Goal: Task Accomplishment & Management: Use online tool/utility

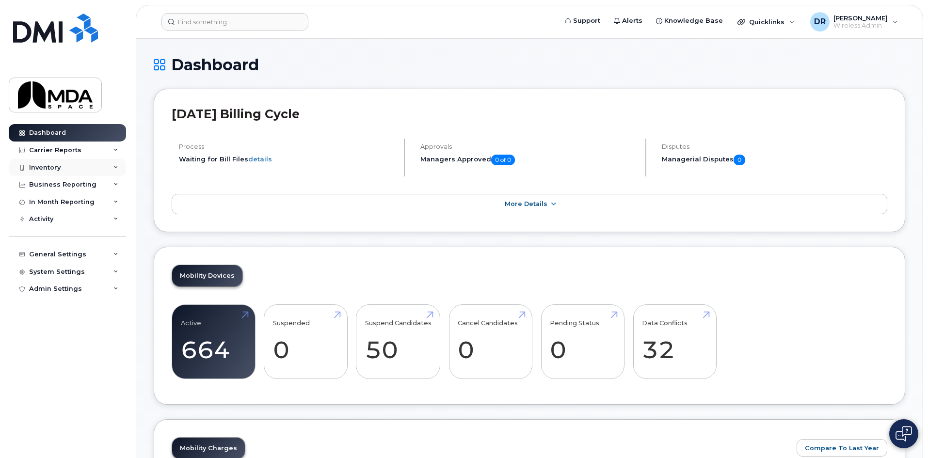
click at [40, 173] on div "Inventory" at bounding box center [67, 167] width 117 height 17
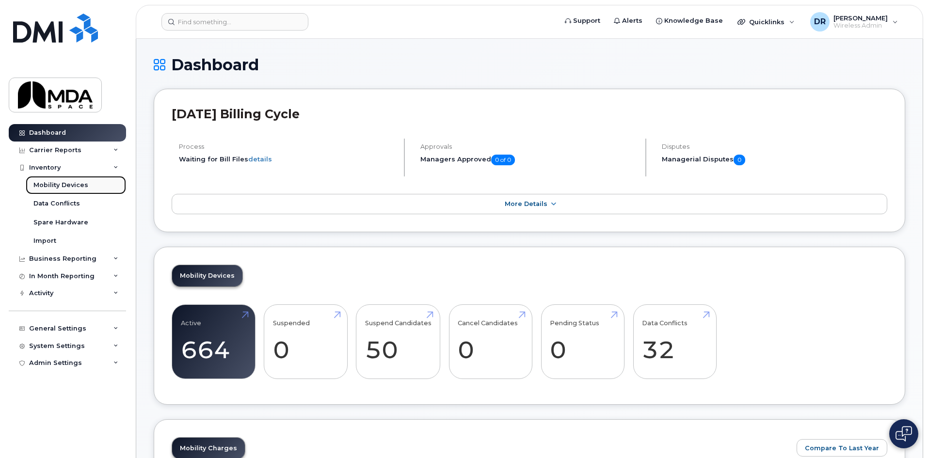
click at [53, 185] on div "Mobility Devices" at bounding box center [60, 185] width 55 height 9
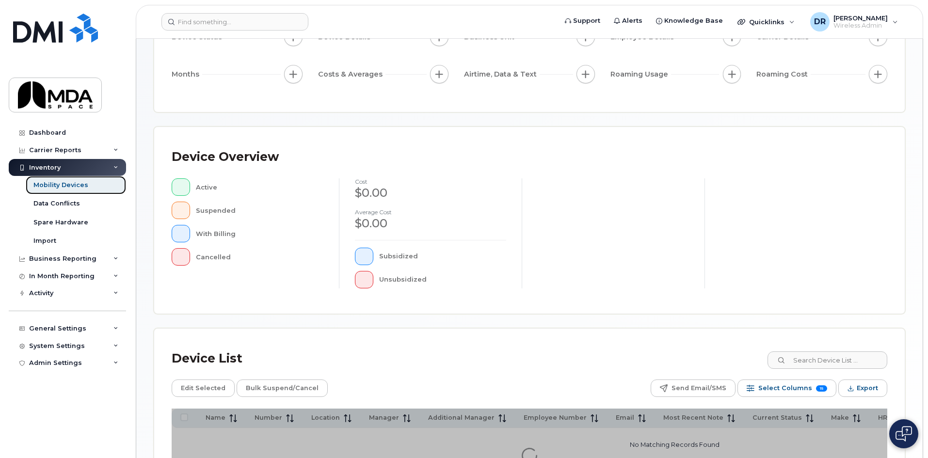
scroll to position [211, 0]
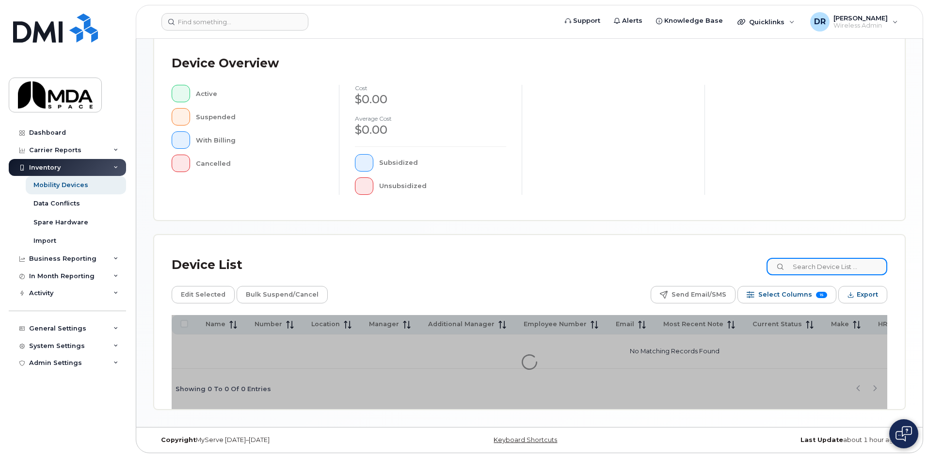
click at [829, 265] on input at bounding box center [826, 266] width 121 height 17
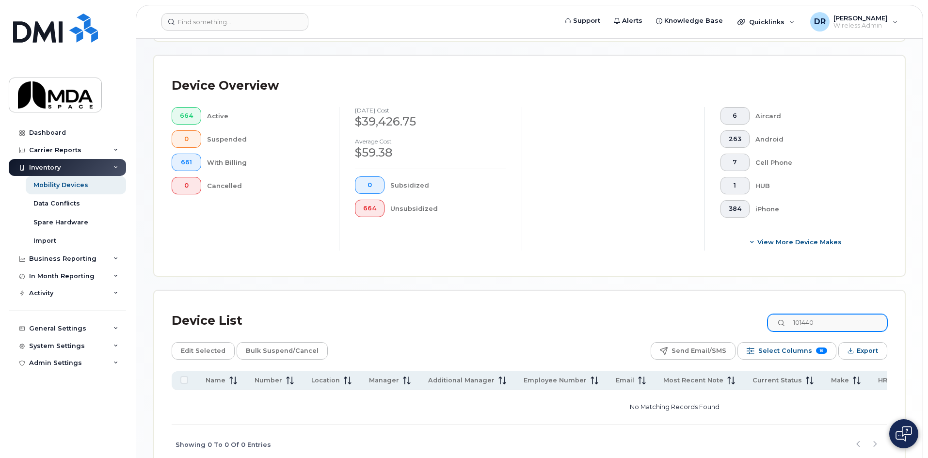
click at [829, 264] on div "Device Overview 664 Active 0 Suspended 661 With Billing 0 Cancelled August 2025…" at bounding box center [529, 166] width 750 height 220
click at [810, 314] on input "101440" at bounding box center [826, 322] width 121 height 17
type input "MTL-440"
click at [852, 315] on input "MTL-440" at bounding box center [826, 322] width 121 height 17
drag, startPoint x: 811, startPoint y: 309, endPoint x: 706, endPoint y: 308, distance: 105.2
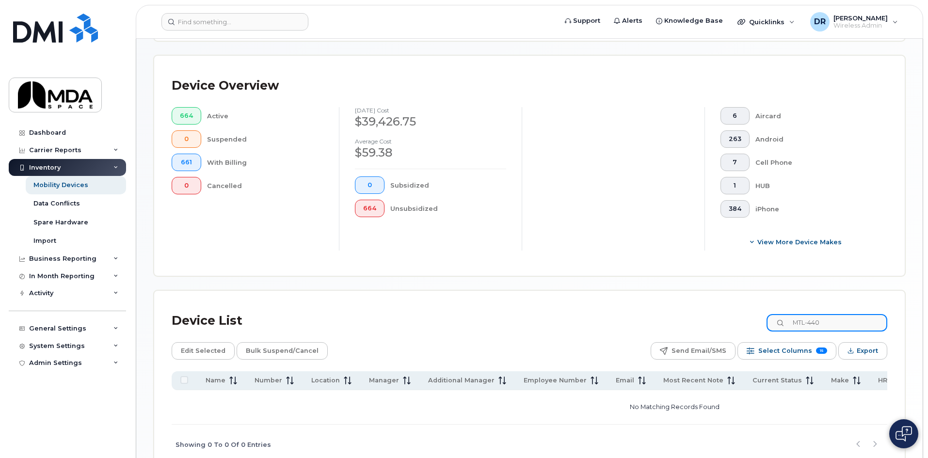
click at [706, 308] on div "Device List MTL-440" at bounding box center [529, 320] width 715 height 25
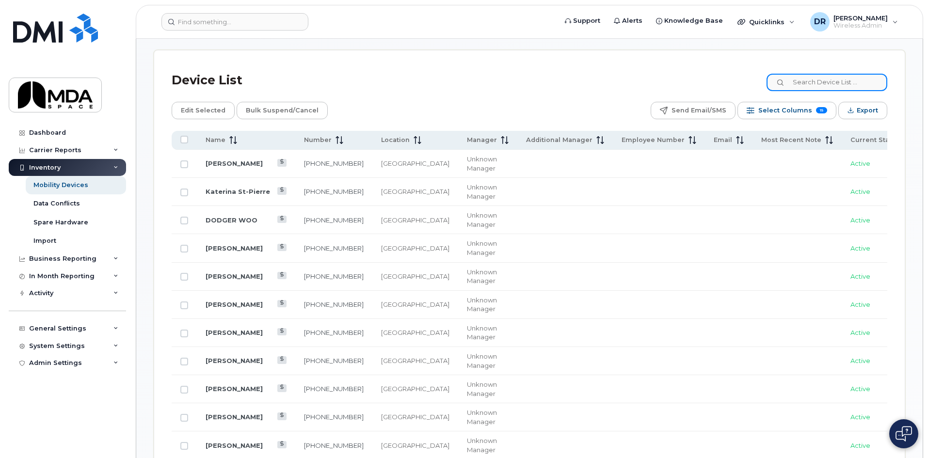
scroll to position [454, 0]
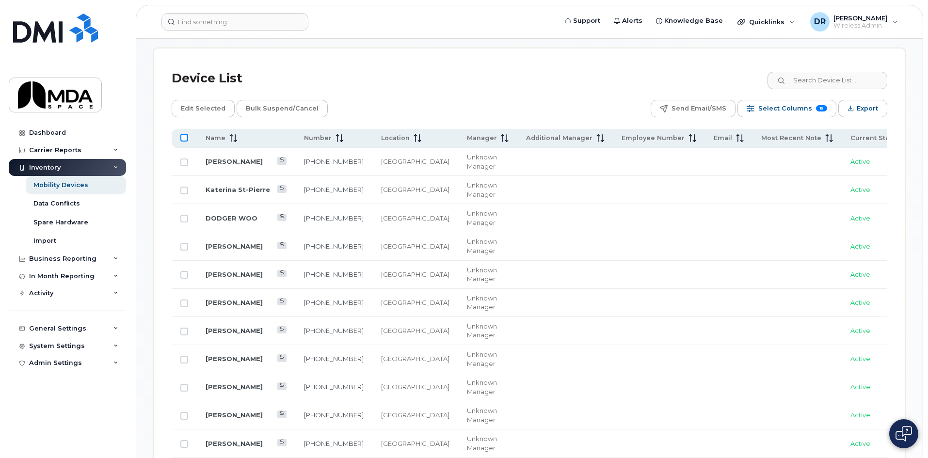
click at [184, 134] on input "All items unselected" at bounding box center [184, 138] width 8 height 8
checkbox input "true"
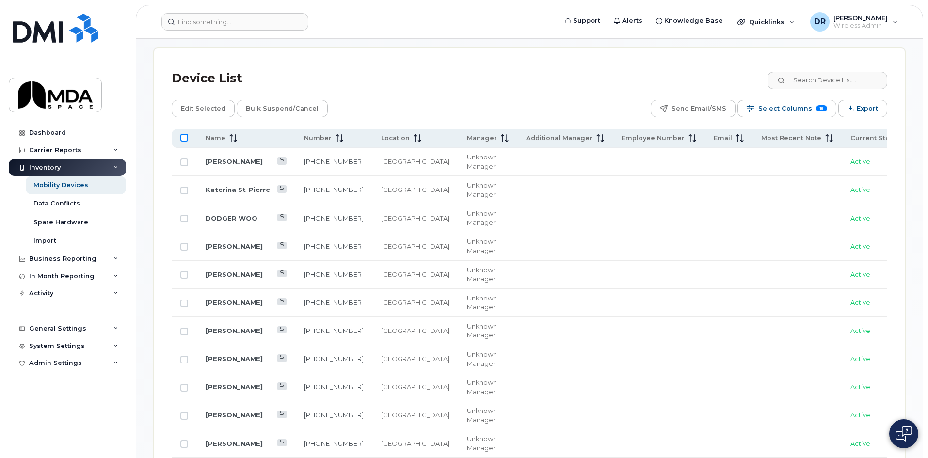
checkbox input "true"
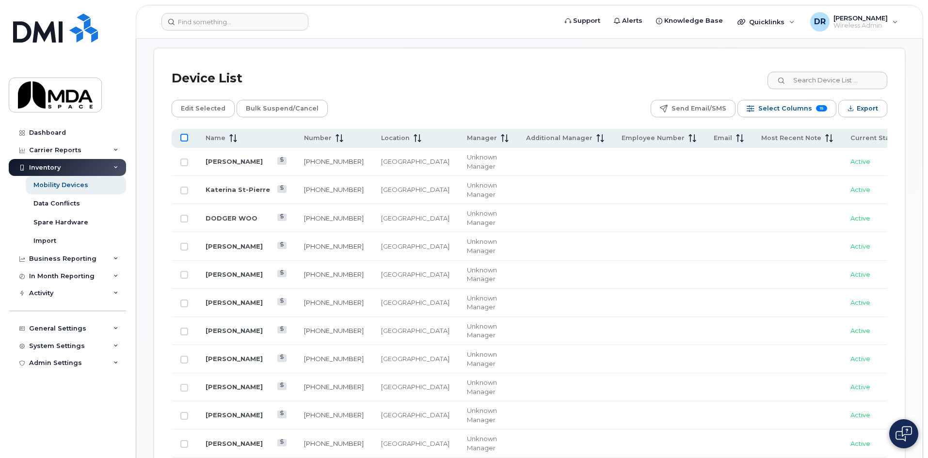
checkbox input "true"
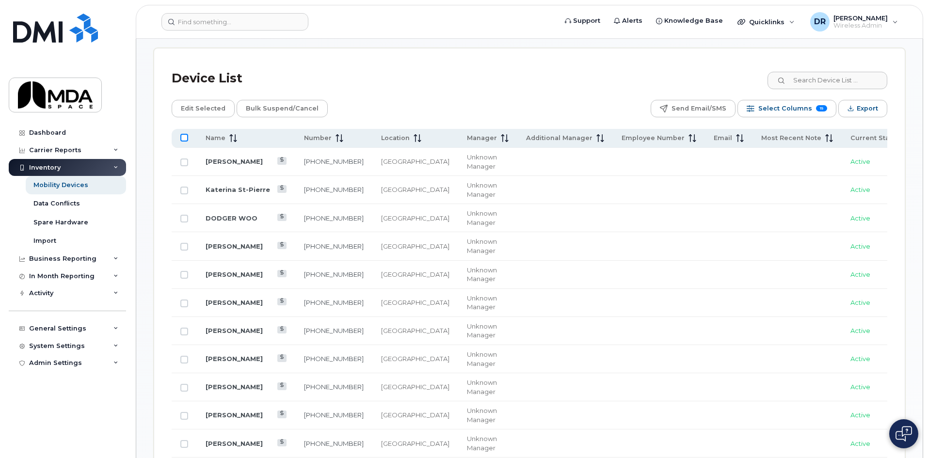
checkbox input "true"
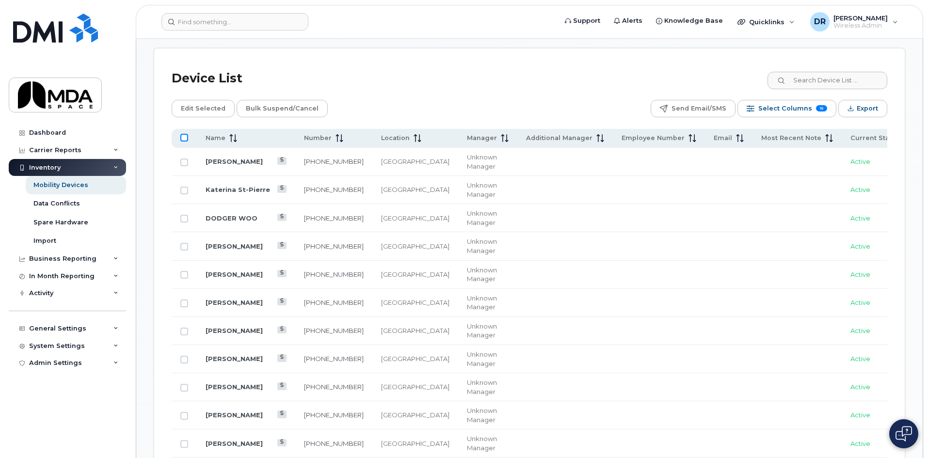
checkbox input "true"
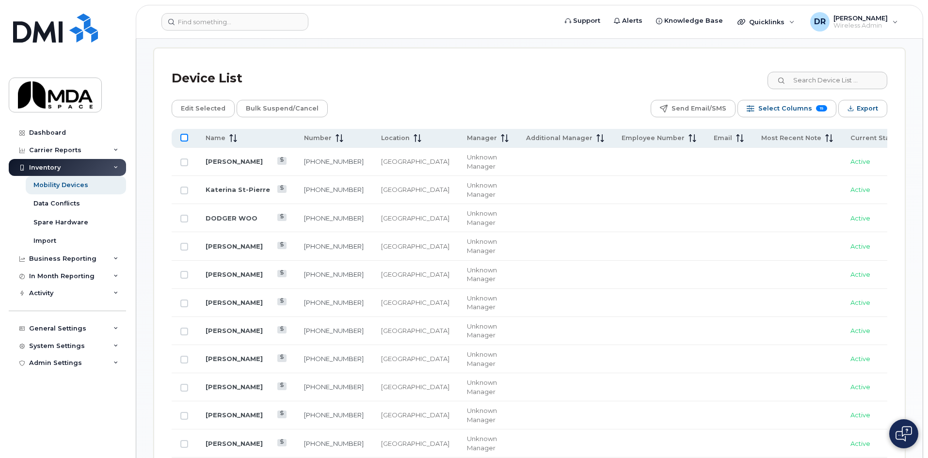
checkbox input "true"
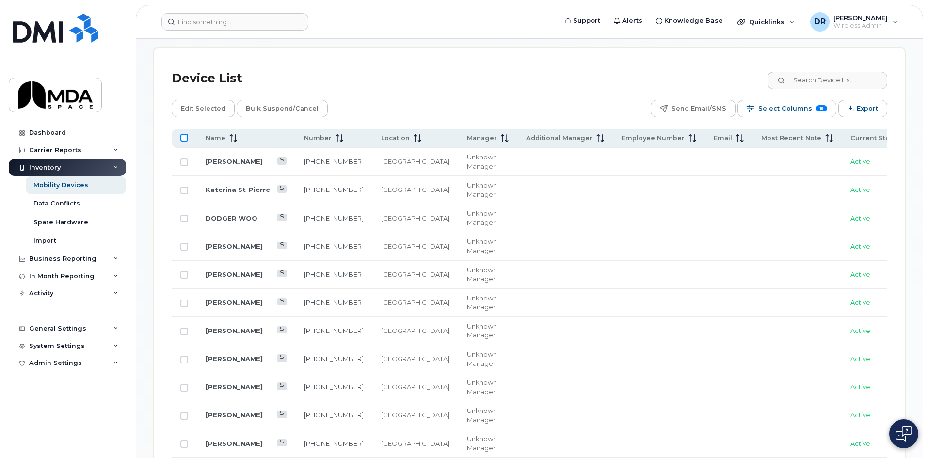
checkbox input "true"
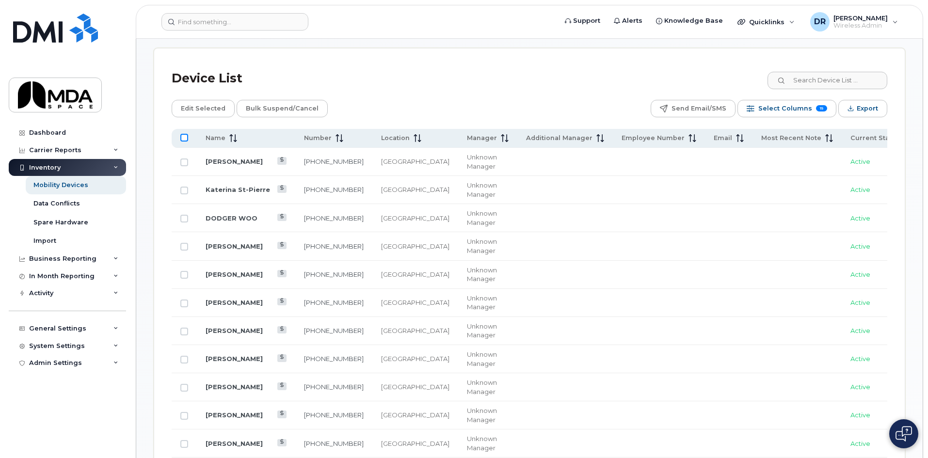
checkbox input "true"
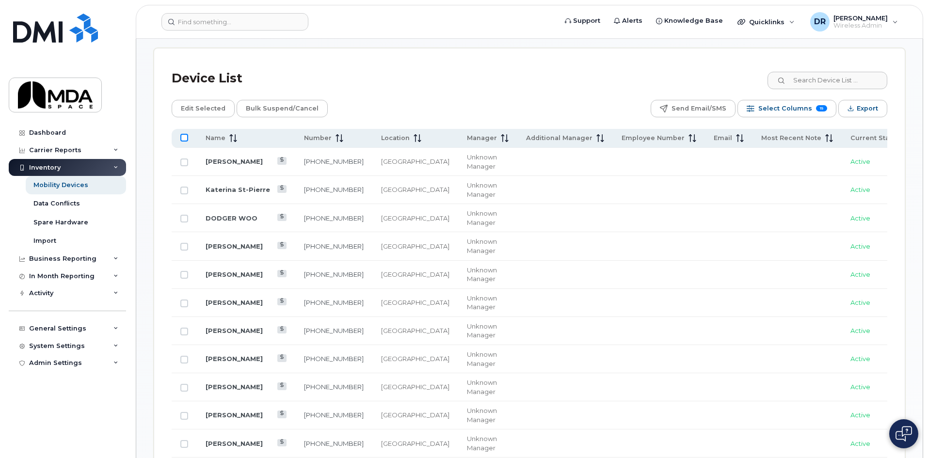
checkbox input "true"
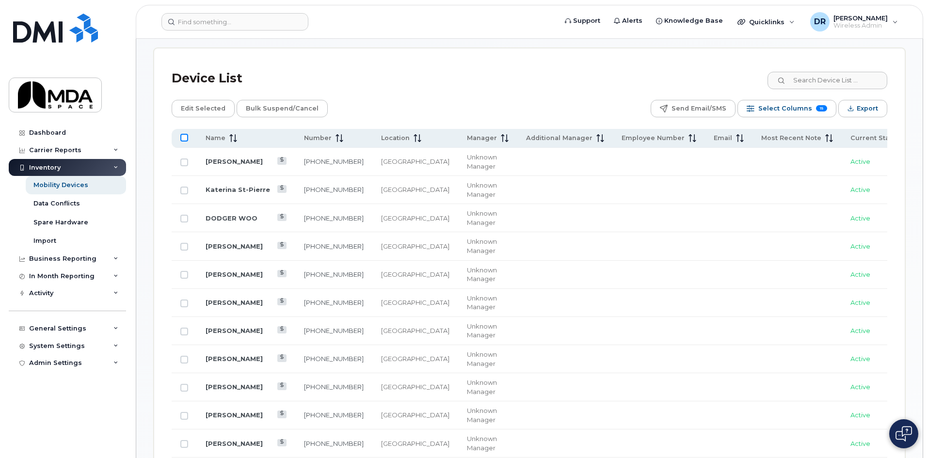
checkbox input "true"
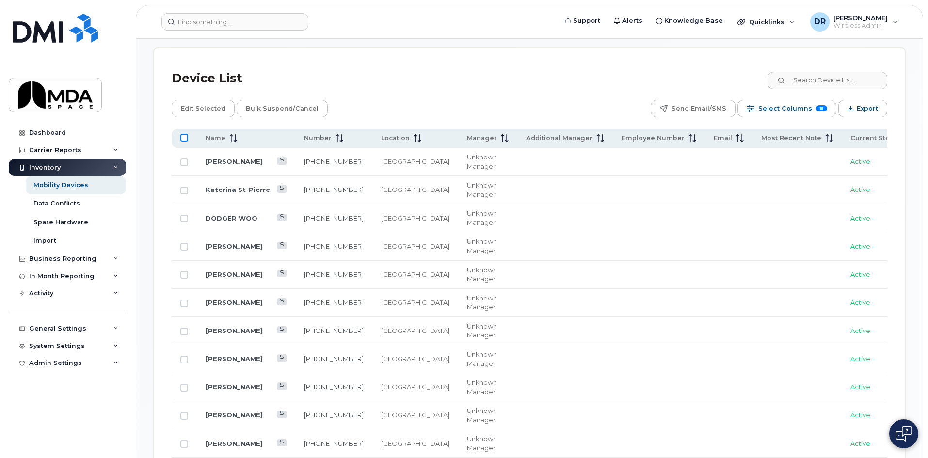
checkbox input "true"
click at [865, 107] on span "Export" at bounding box center [866, 108] width 21 height 15
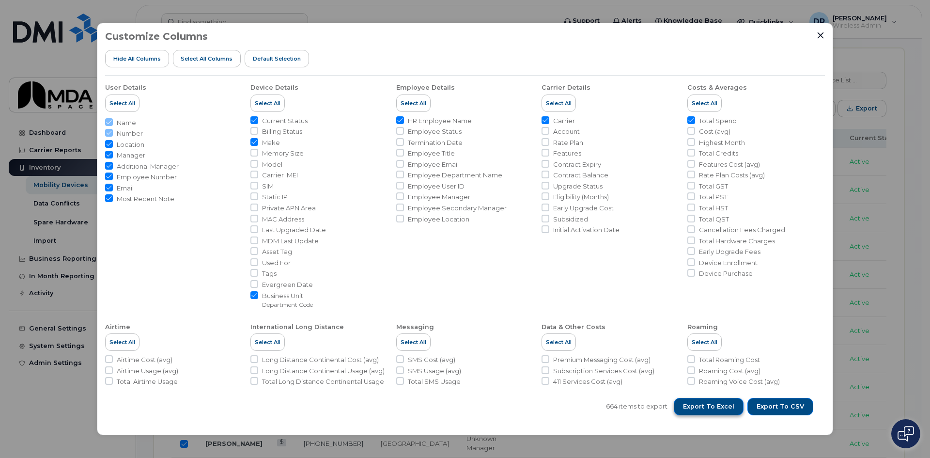
click at [733, 407] on span "Export to Excel" at bounding box center [708, 406] width 51 height 9
click at [824, 36] on icon "Close" at bounding box center [821, 35] width 8 height 8
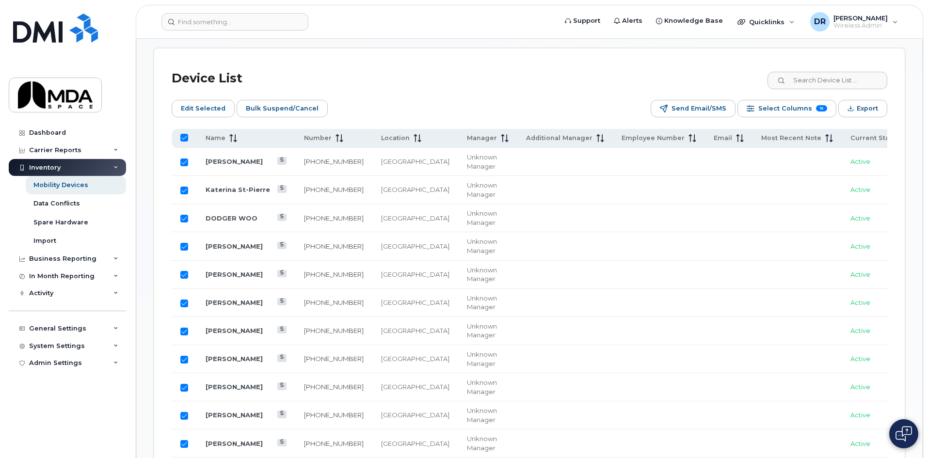
click at [295, 129] on th at bounding box center [333, 138] width 77 height 19
click at [185, 134] on input "All items selected" at bounding box center [184, 138] width 8 height 8
checkbox input "false"
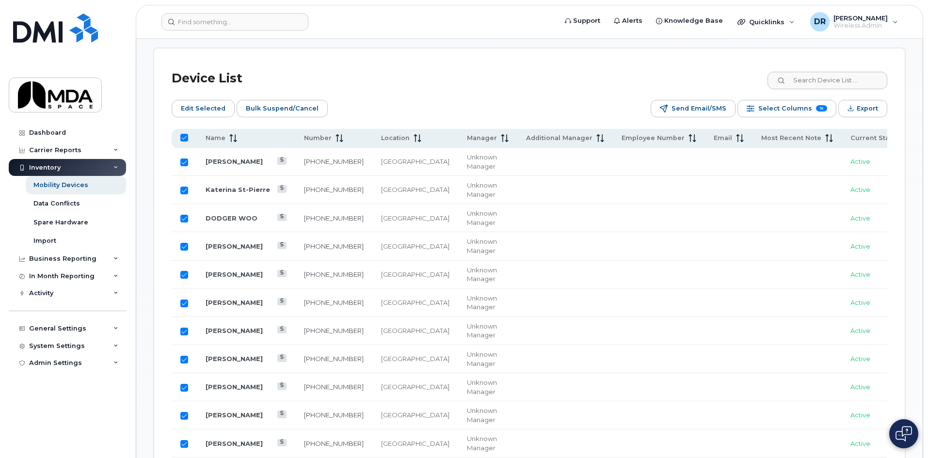
checkbox input "false"
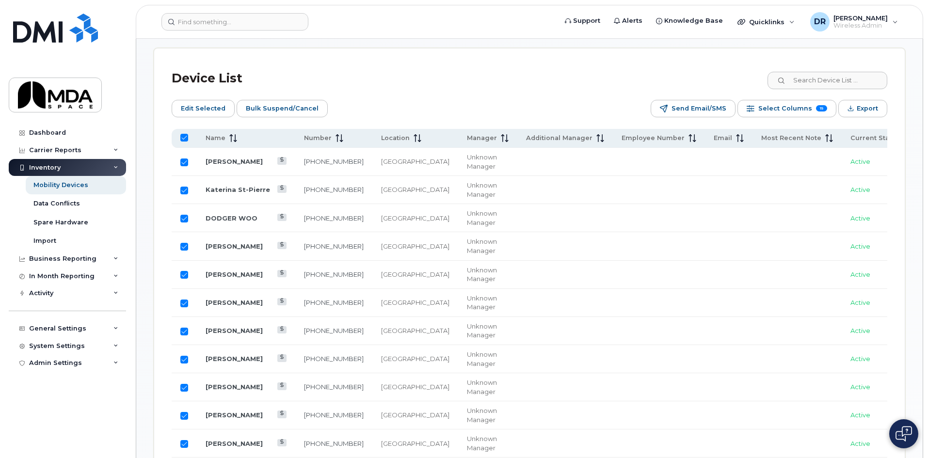
checkbox input "false"
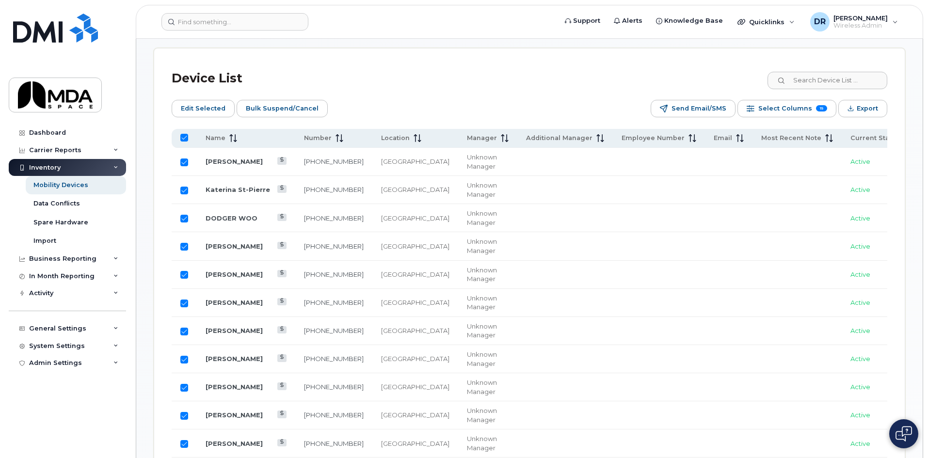
checkbox input "false"
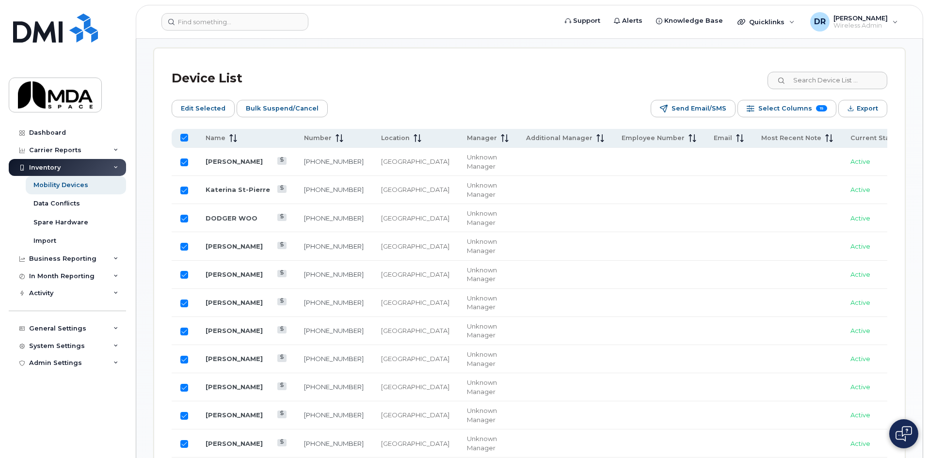
checkbox input "false"
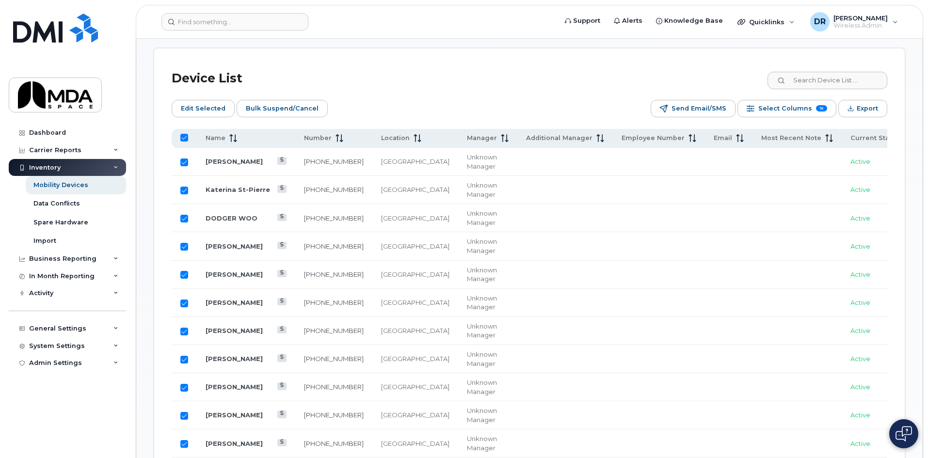
checkbox input "false"
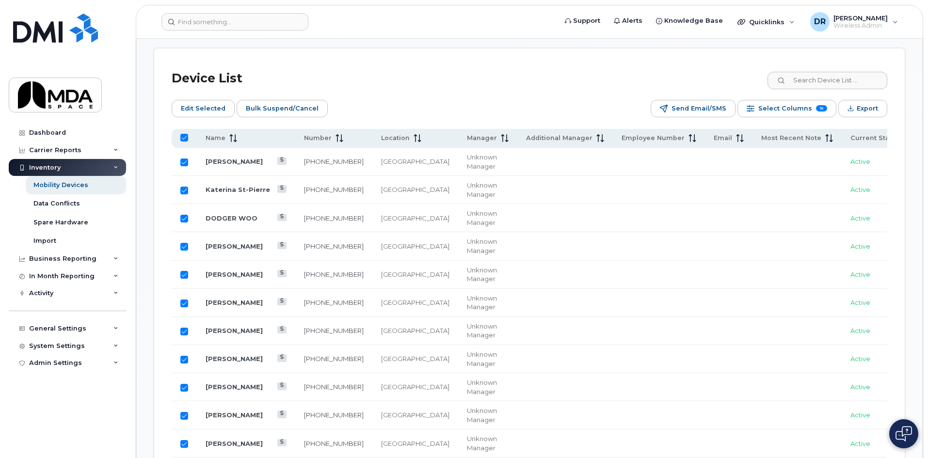
checkbox input "false"
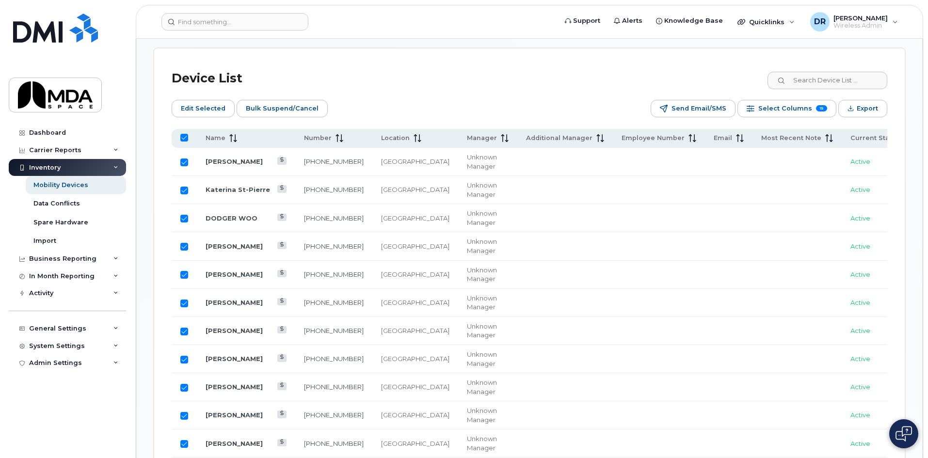
checkbox input "false"
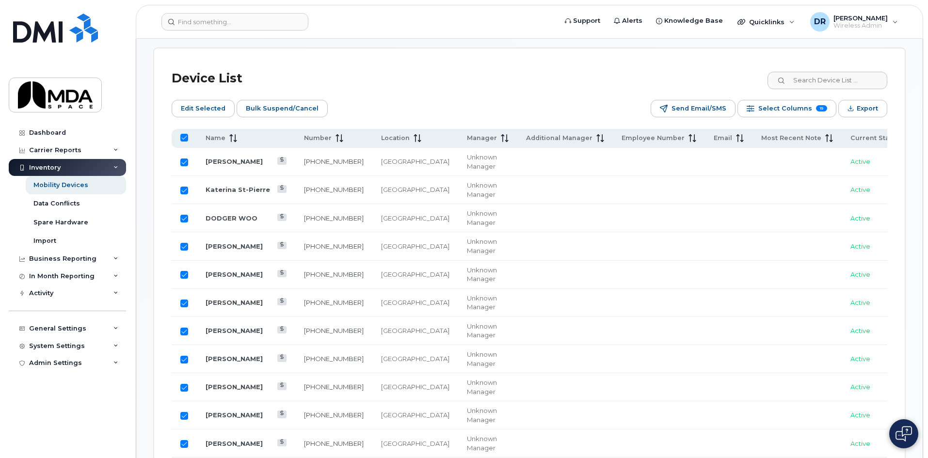
checkbox input "false"
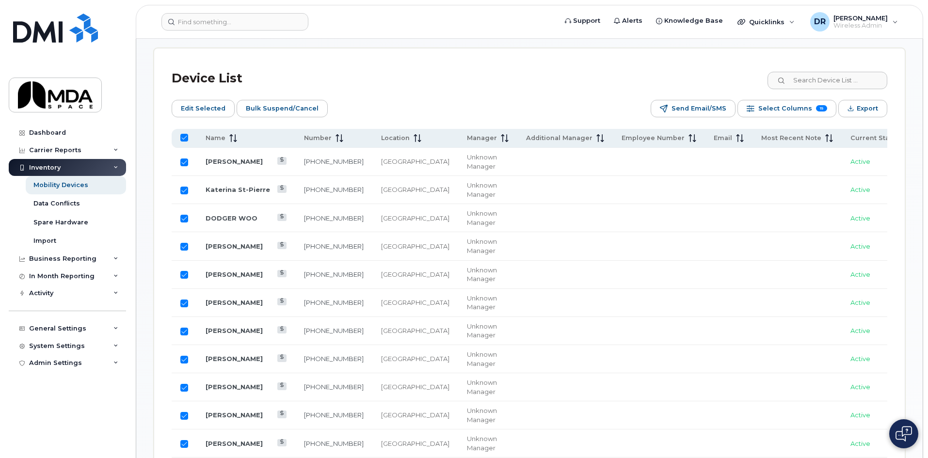
checkbox input "false"
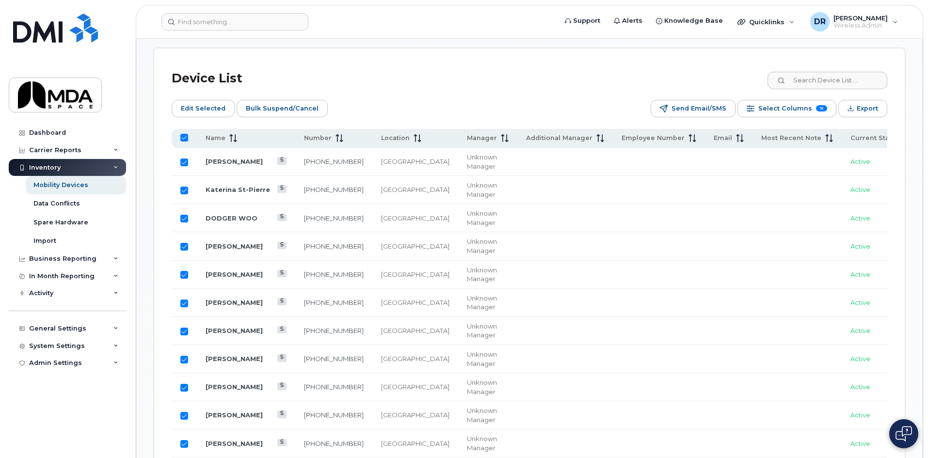
checkbox input "false"
click at [210, 153] on td "[PERSON_NAME]" at bounding box center [246, 162] width 98 height 28
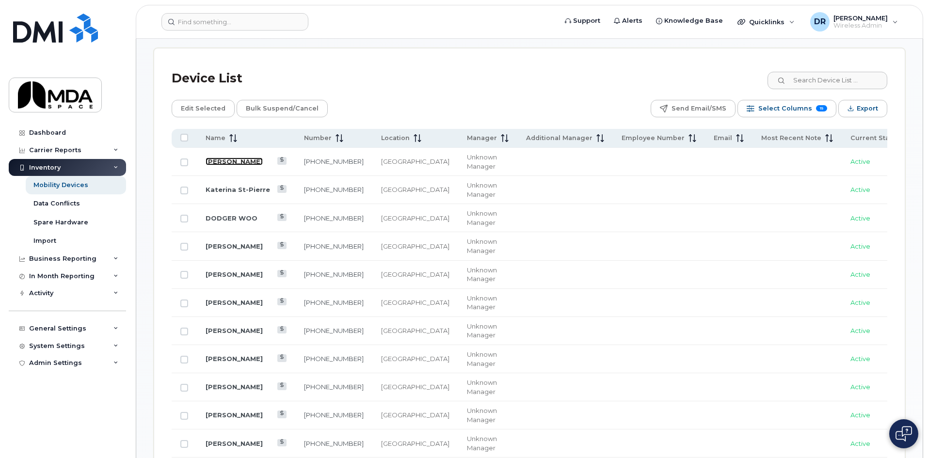
click at [234, 159] on link "[PERSON_NAME]" at bounding box center [233, 161] width 57 height 8
paste input "438-227-8228"
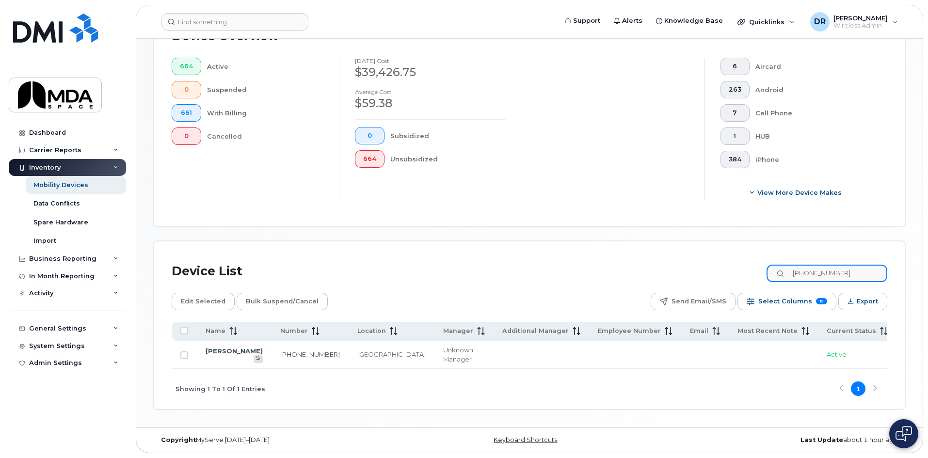
scroll to position [263, 0]
type input "438-227-8228"
click at [223, 348] on link "SAMANTHA VILLENEUVE" at bounding box center [233, 351] width 57 height 8
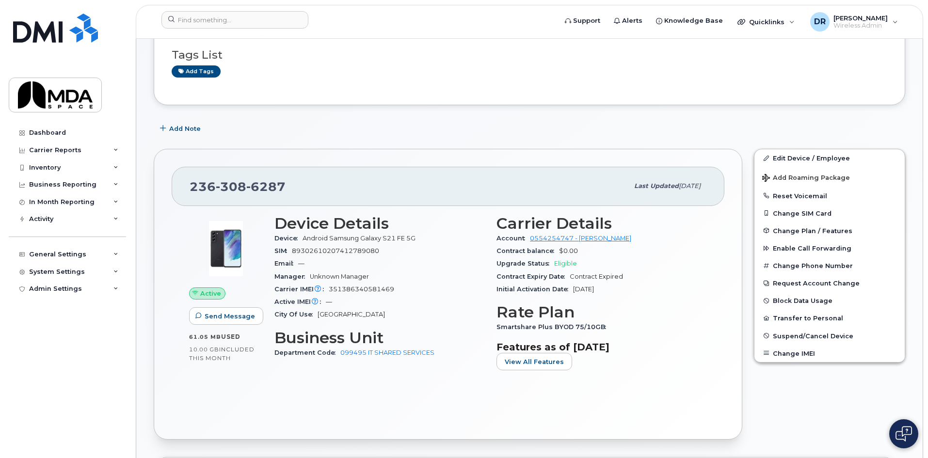
scroll to position [97, 0]
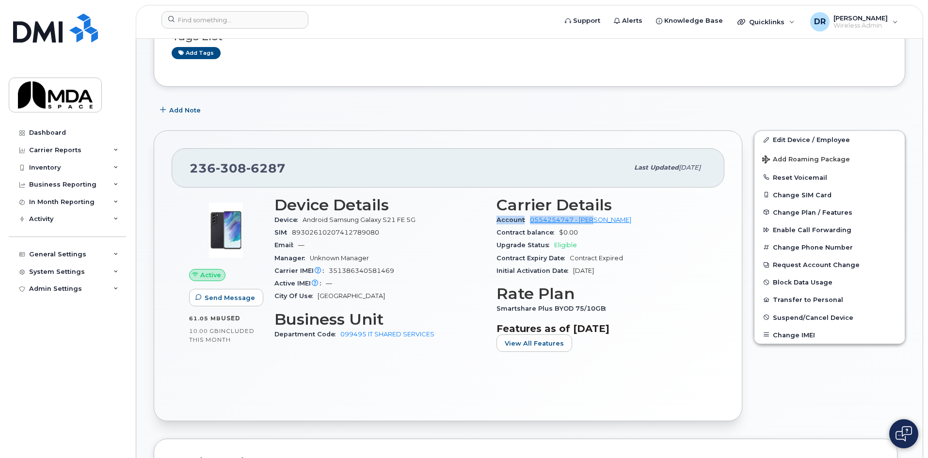
drag, startPoint x: 492, startPoint y: 222, endPoint x: 603, endPoint y: 220, distance: 111.0
click at [603, 220] on div "Carrier Details Account 0554254747 - Bell Contract balance $0.00 Upgrade Status…" at bounding box center [601, 277] width 222 height 175
copy div "Account 0554254747 - Bell"
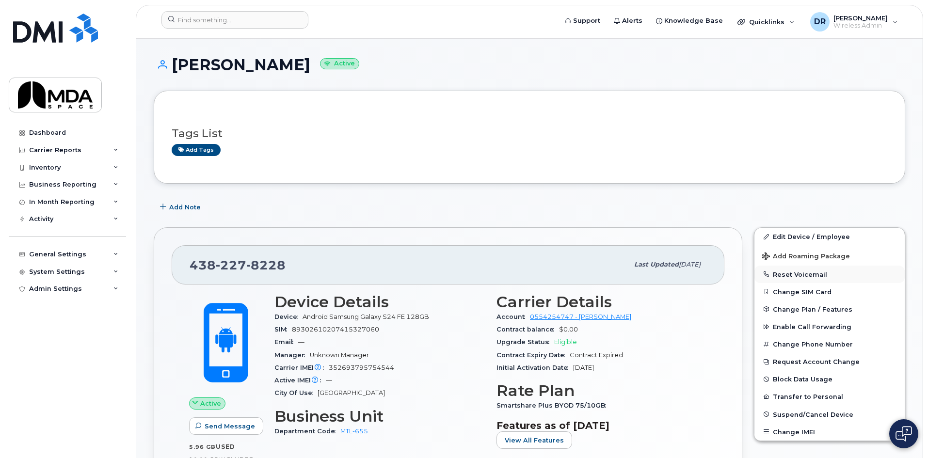
click at [849, 274] on button "Reset Voicemail" at bounding box center [829, 274] width 150 height 17
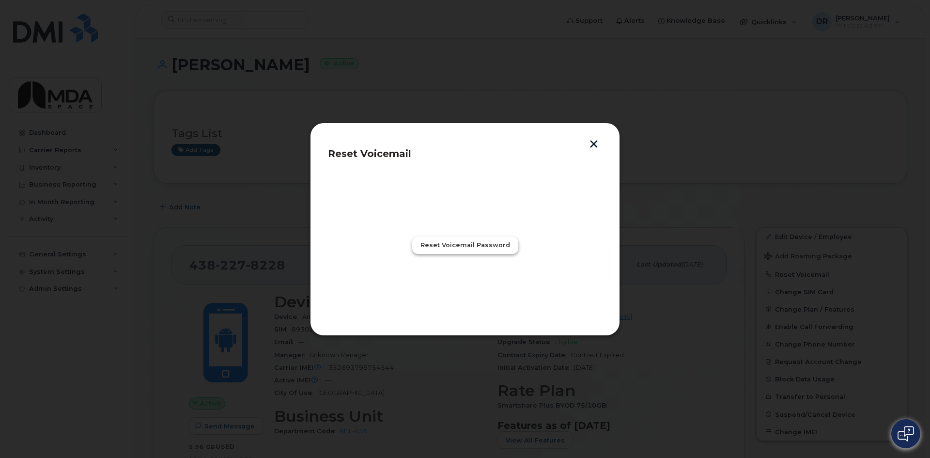
click at [468, 247] on span "Reset Voicemail Password" at bounding box center [466, 244] width 90 height 9
click at [464, 291] on span "Close" at bounding box center [465, 287] width 19 height 9
